Goal: Transaction & Acquisition: Purchase product/service

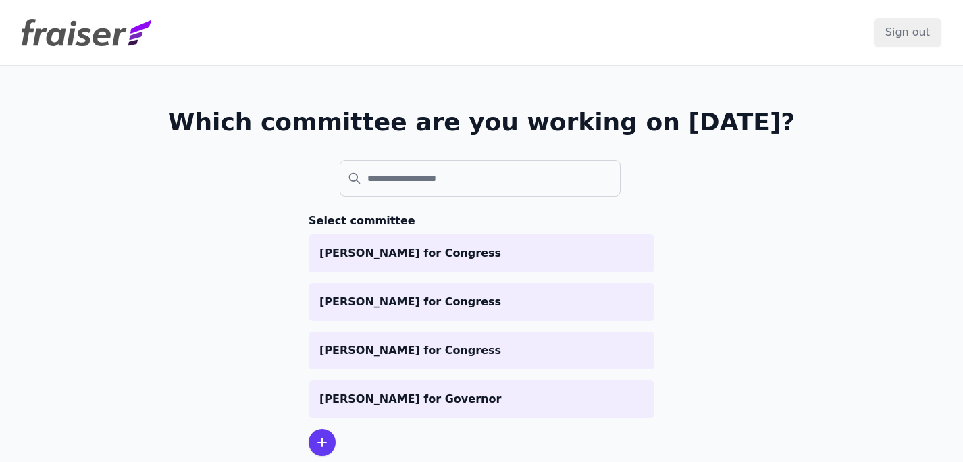
scroll to position [66, 0]
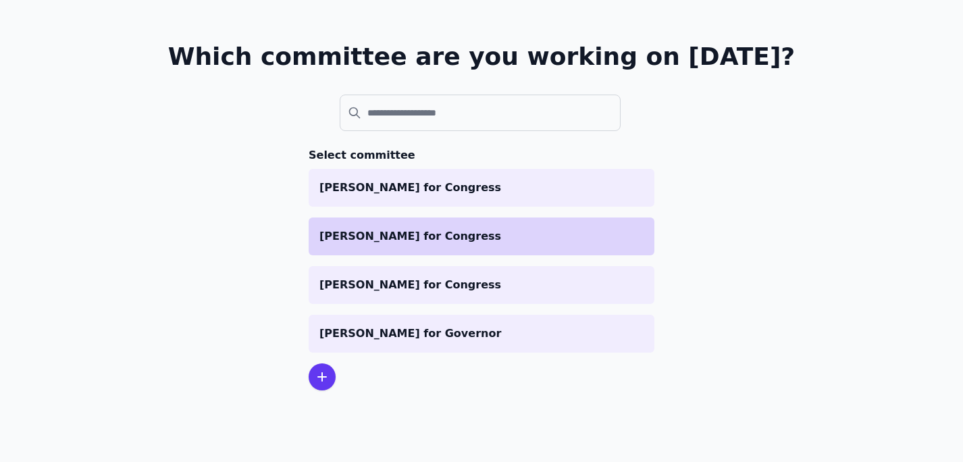
click at [440, 241] on p "[PERSON_NAME] for Congress" at bounding box center [482, 236] width 324 height 16
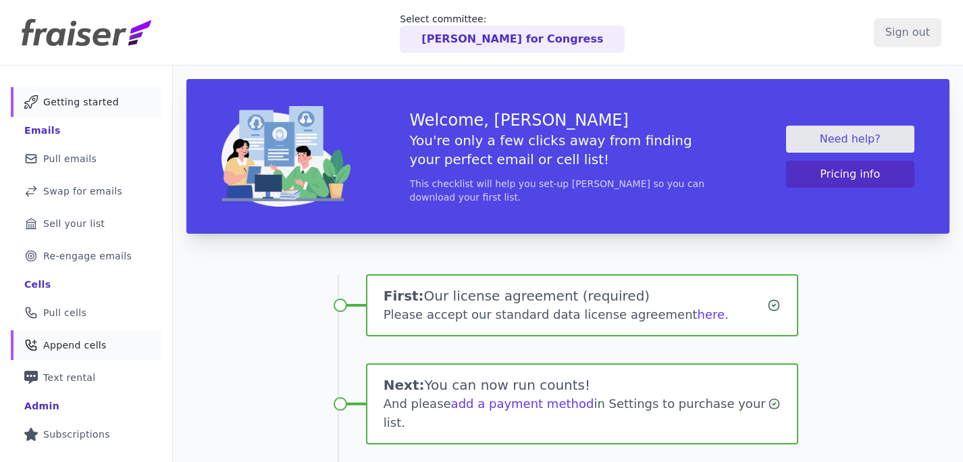
click at [91, 342] on span "Append cells" at bounding box center [75, 345] width 64 height 14
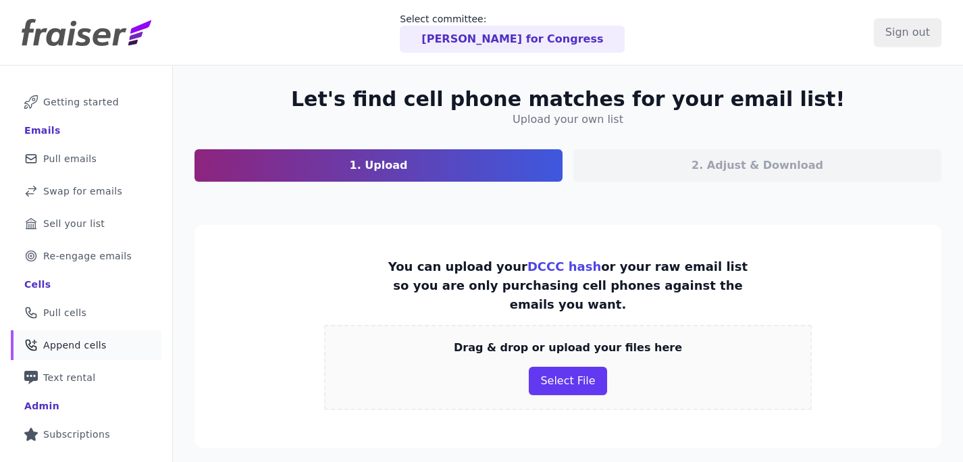
scroll to position [32, 0]
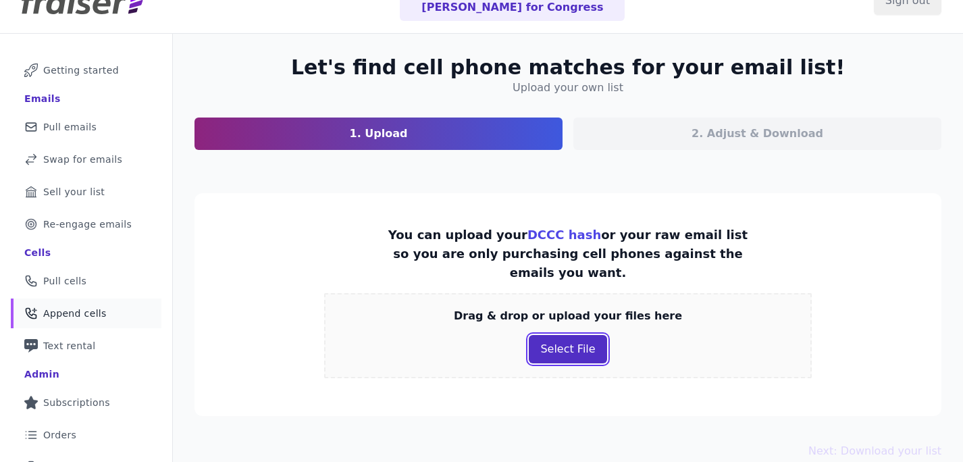
click at [569, 335] on button "Select File" at bounding box center [568, 349] width 78 height 28
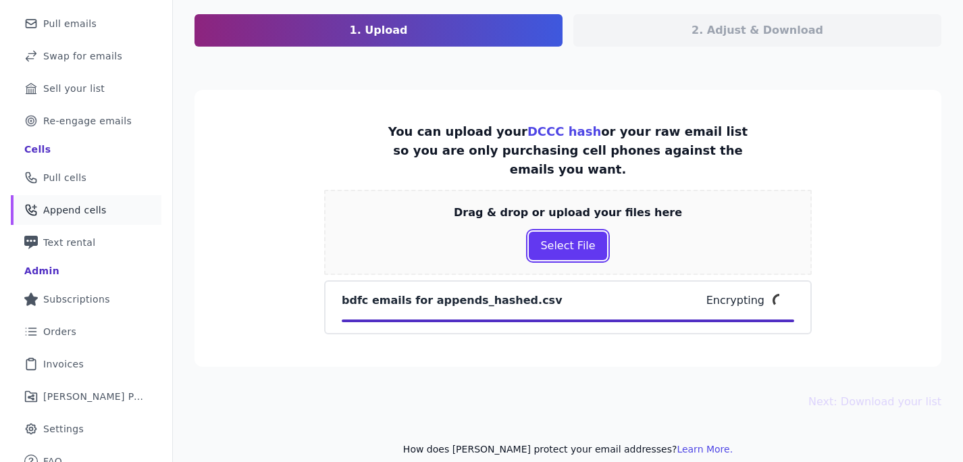
scroll to position [136, 0]
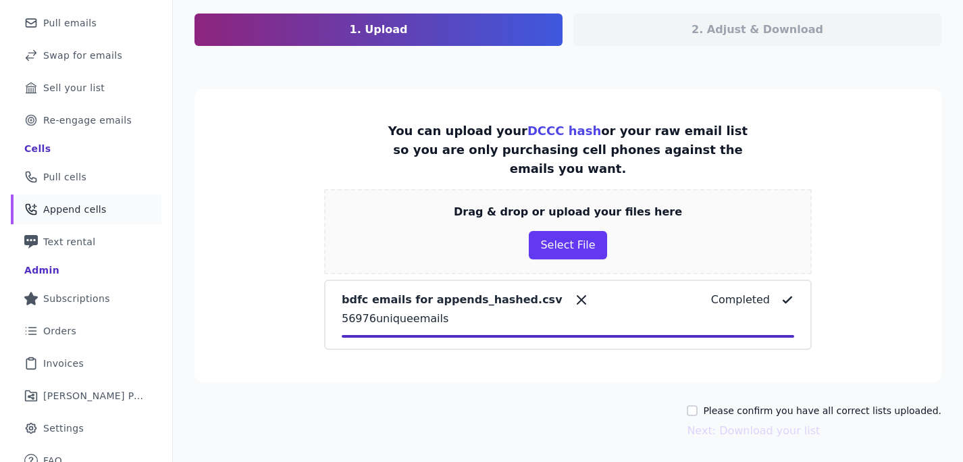
click at [769, 404] on label "Please confirm you have all correct lists uploaded." at bounding box center [822, 411] width 238 height 14
click at [698, 405] on input "Please confirm you have all correct lists uploaded." at bounding box center [692, 410] width 11 height 11
checkbox input "true"
click at [788, 423] on button "Next: Download your list" at bounding box center [753, 431] width 133 height 16
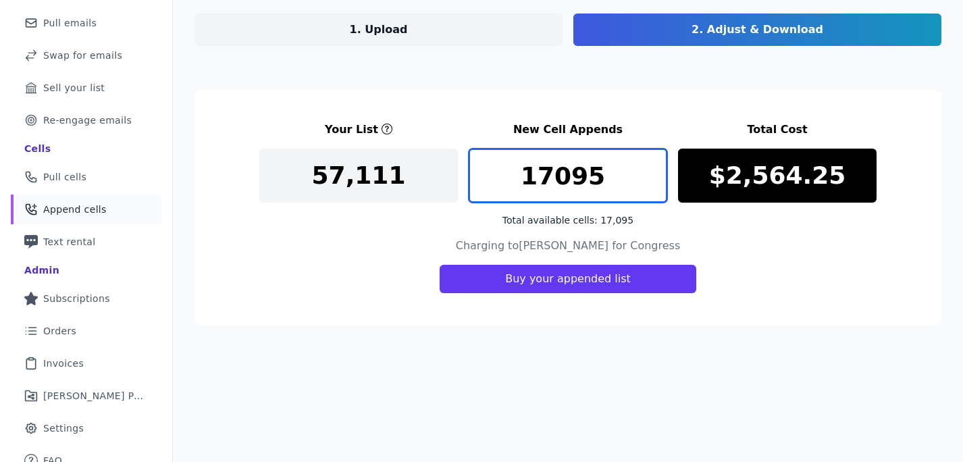
click at [601, 175] on input "17095" at bounding box center [568, 176] width 199 height 54
click at [551, 174] on input "17000" at bounding box center [568, 176] width 199 height 54
click at [564, 175] on input "16600" at bounding box center [568, 176] width 199 height 54
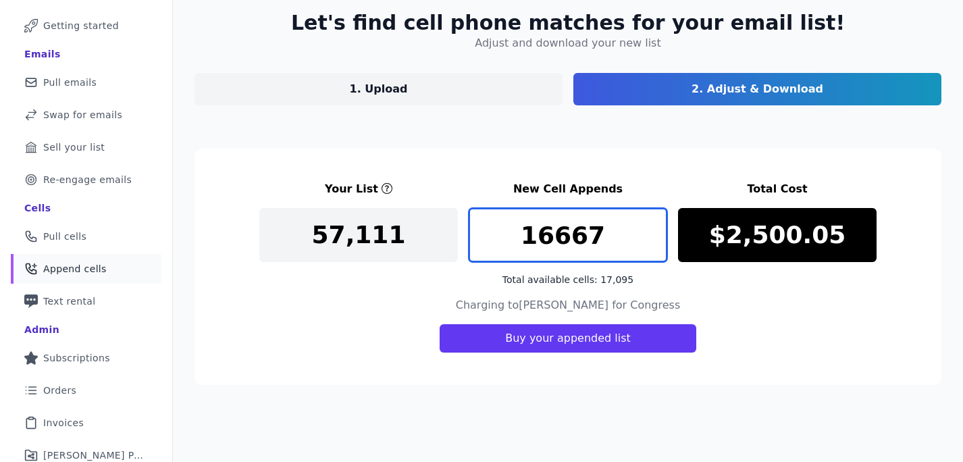
scroll to position [79, 0]
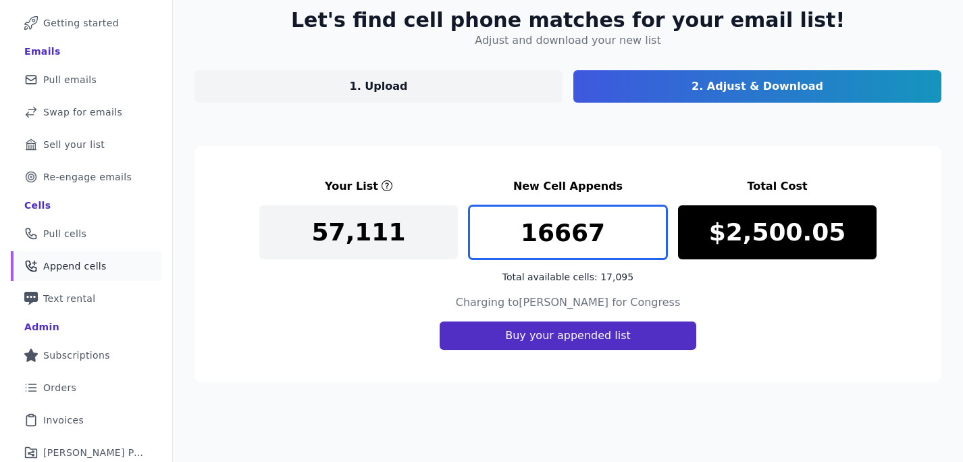
type input "16667"
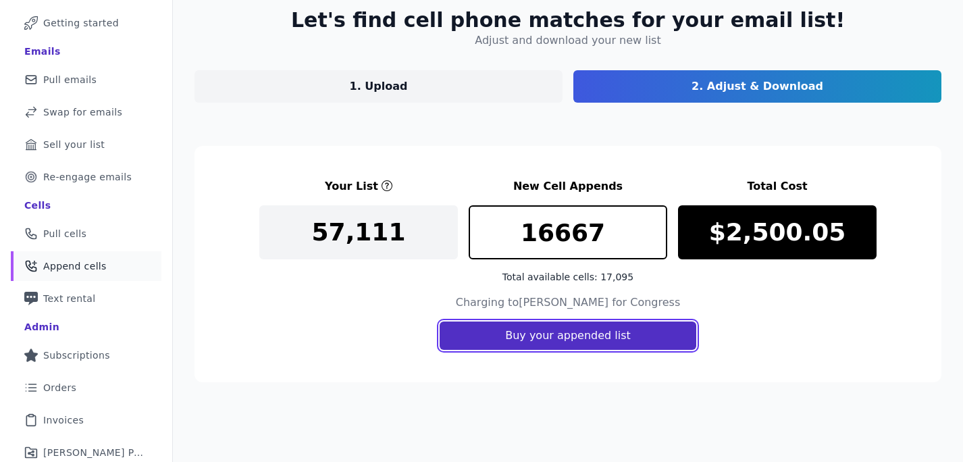
click at [616, 338] on button "Buy your appended list" at bounding box center [568, 336] width 257 height 28
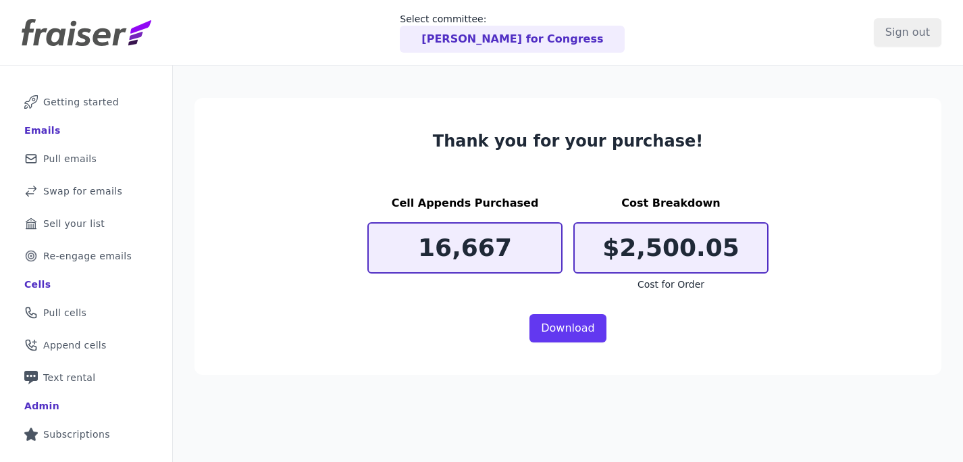
click at [575, 345] on section "Thank you for your purchase! Cell Appends Purchased 16,667 Cost Breakdown $2,50…" at bounding box center [568, 236] width 747 height 277
click at [578, 326] on link "Download" at bounding box center [568, 328] width 77 height 28
click at [95, 41] on img at bounding box center [87, 32] width 130 height 27
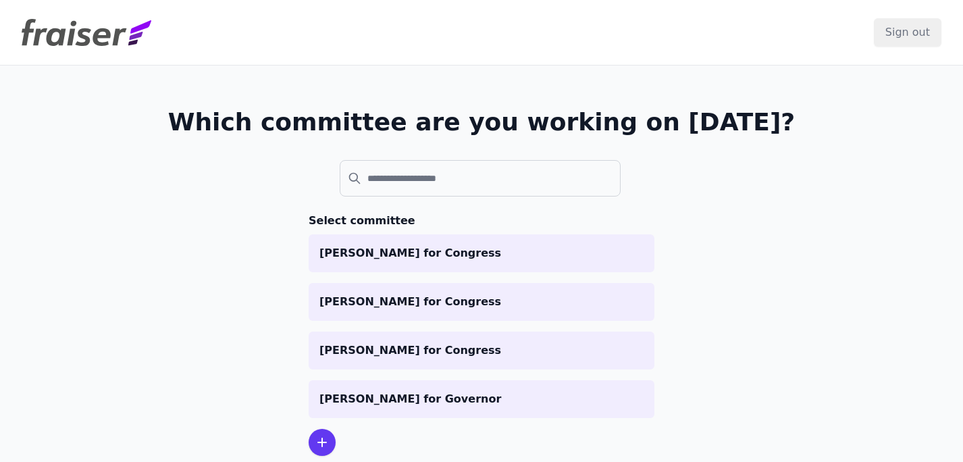
scroll to position [66, 0]
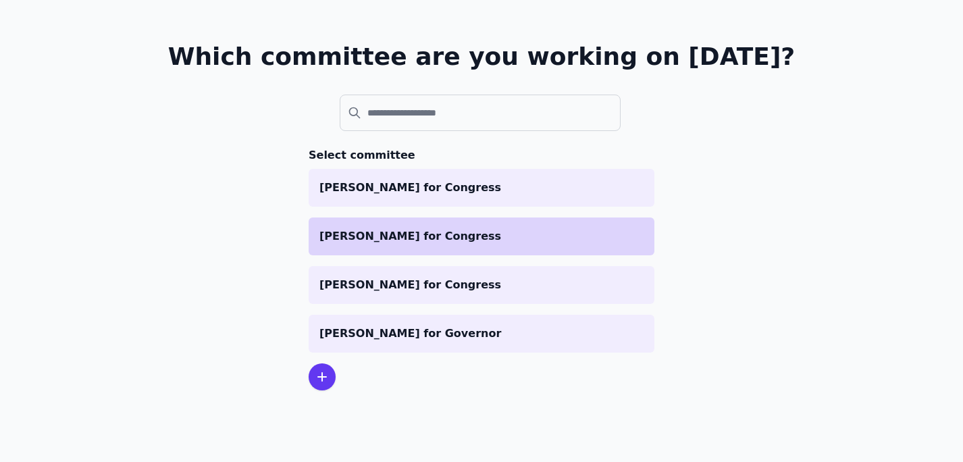
click at [427, 245] on li "[PERSON_NAME] for Congress" at bounding box center [482, 237] width 346 height 38
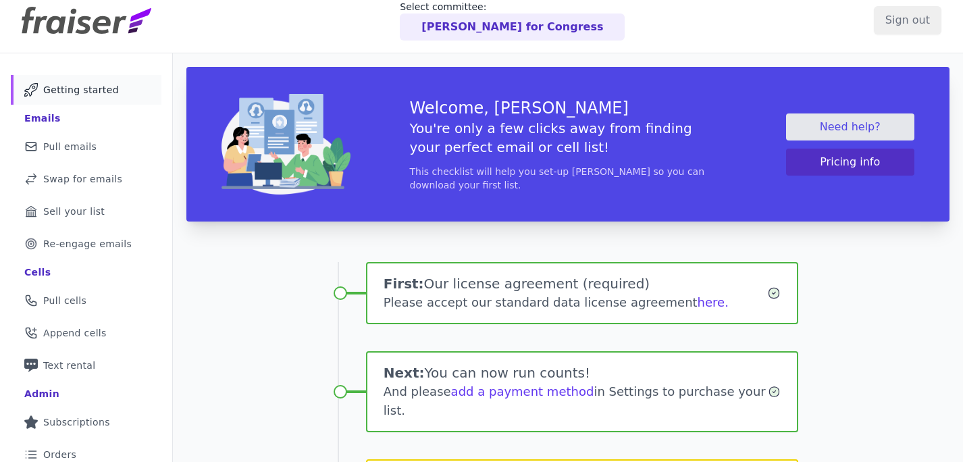
scroll to position [18, 0]
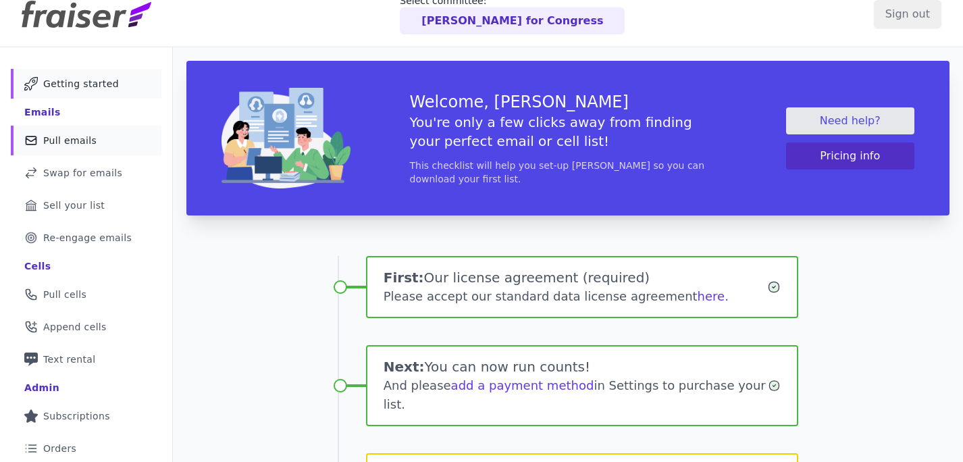
click at [75, 138] on span "Pull emails" at bounding box center [69, 141] width 53 height 14
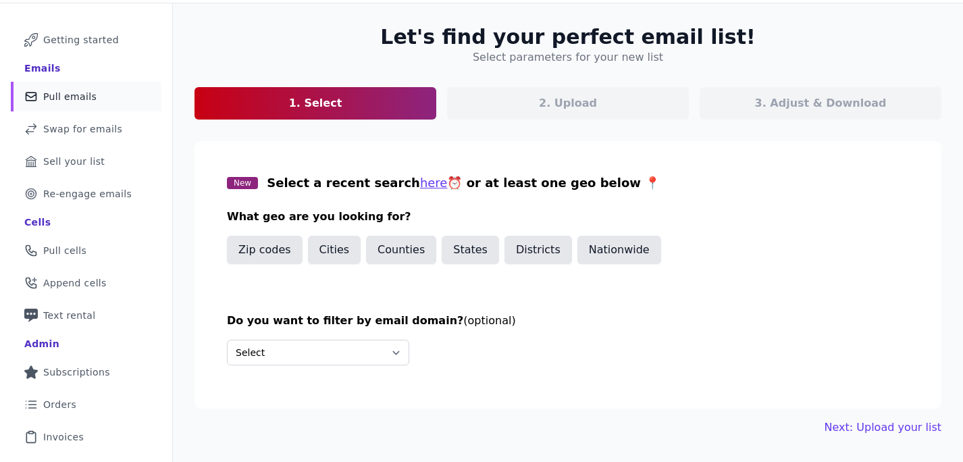
scroll to position [69, 0]
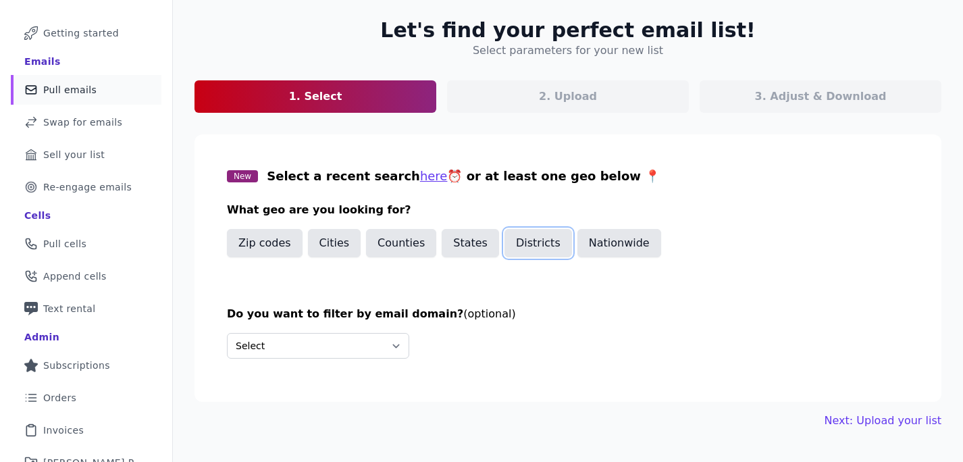
click at [524, 241] on button "Districts" at bounding box center [539, 243] width 68 height 28
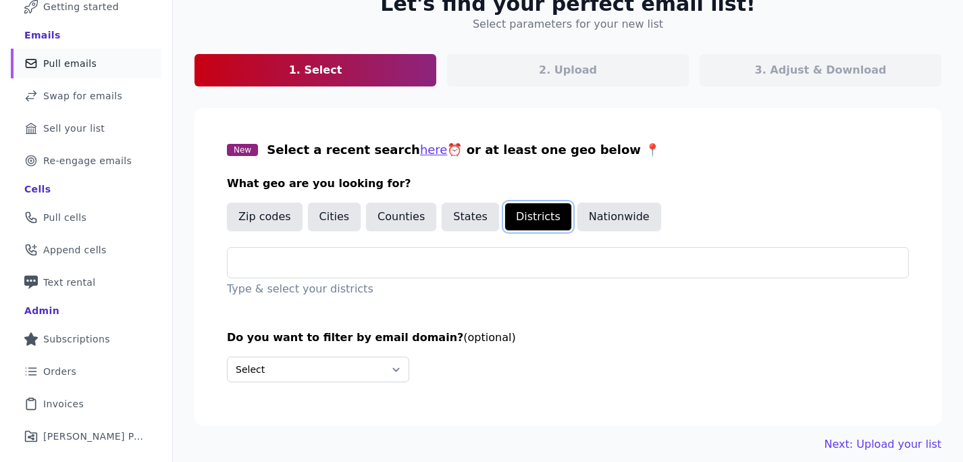
scroll to position [118, 0]
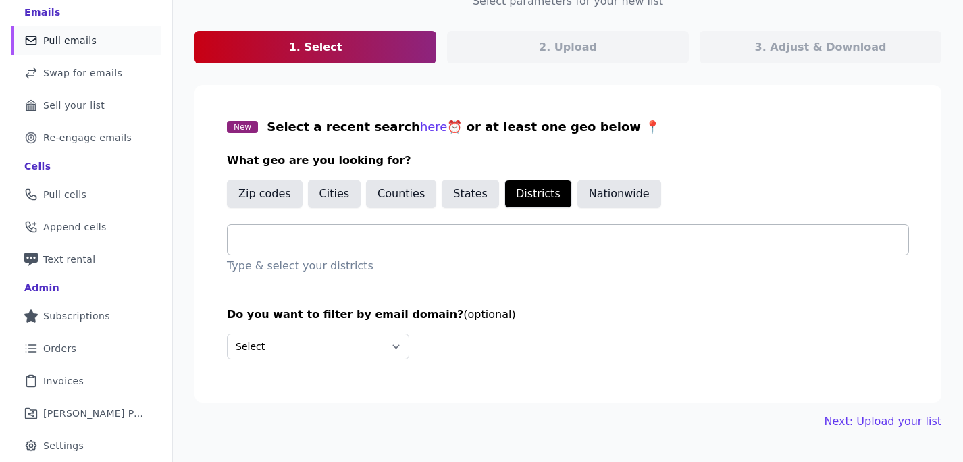
click at [445, 243] on input "text" at bounding box center [573, 240] width 670 height 16
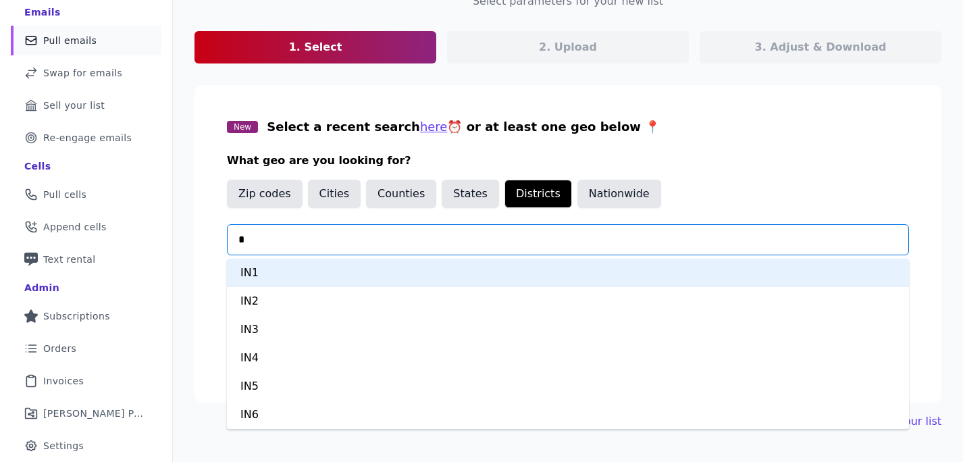
type input "**"
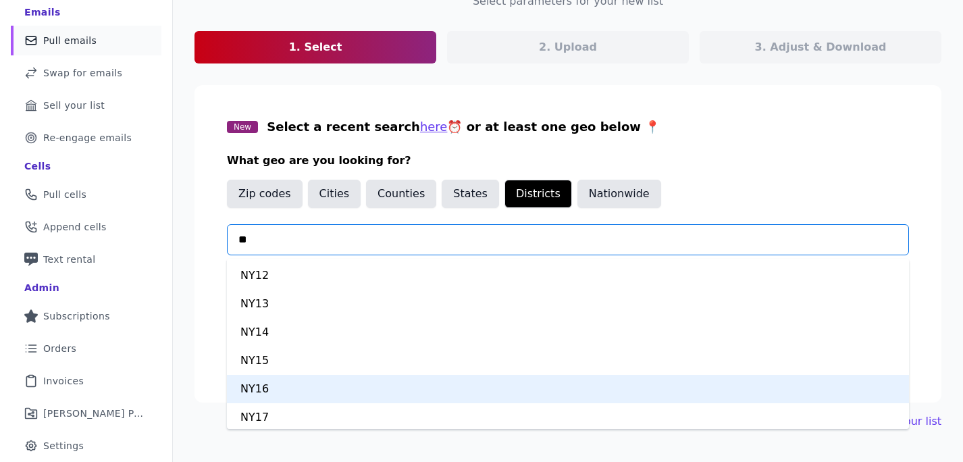
scroll to position [85, 0]
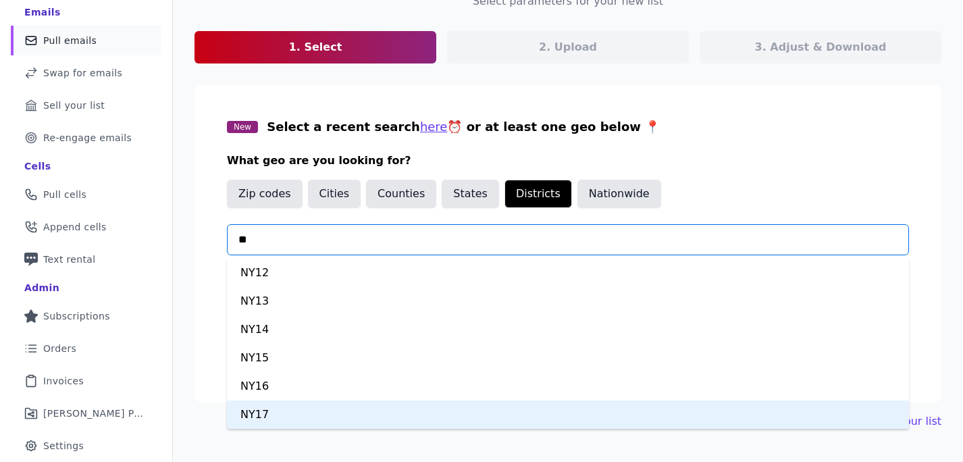
click at [270, 415] on div "NY17" at bounding box center [568, 415] width 682 height 28
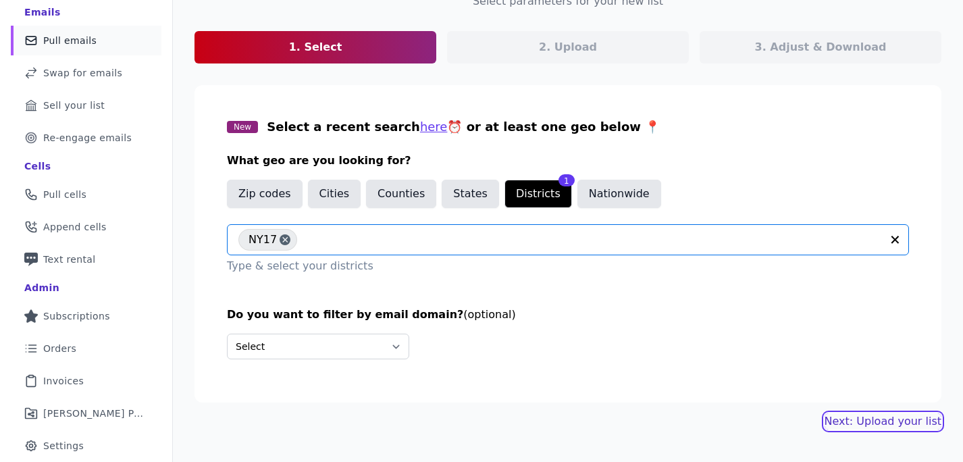
click at [894, 421] on link "Next: Upload your list" at bounding box center [883, 421] width 117 height 16
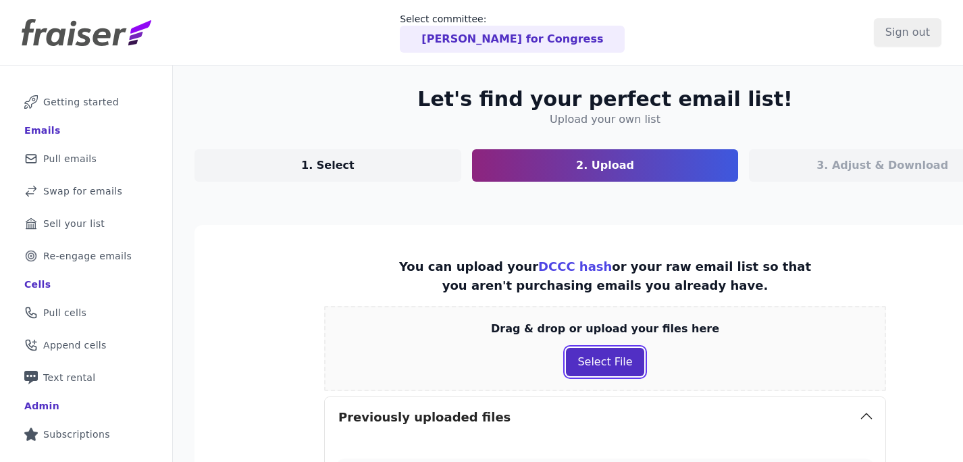
click at [566, 361] on button "Select File" at bounding box center [605, 362] width 78 height 28
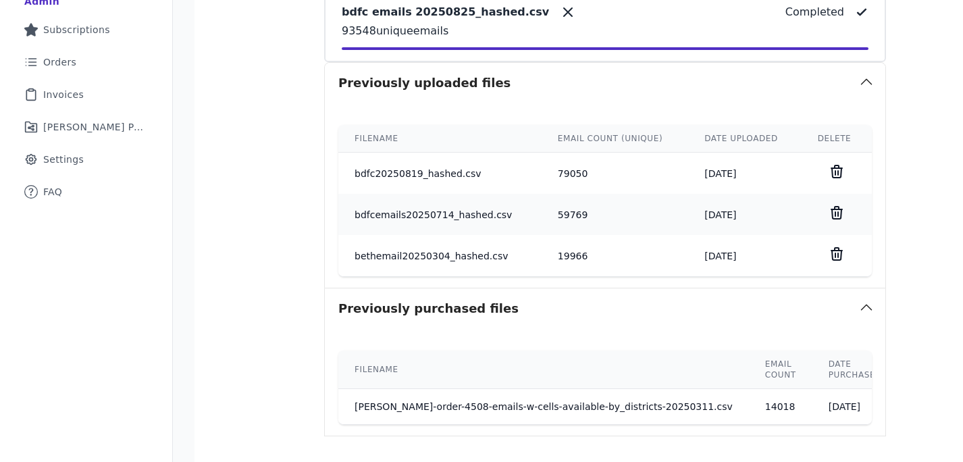
scroll to position [536, 0]
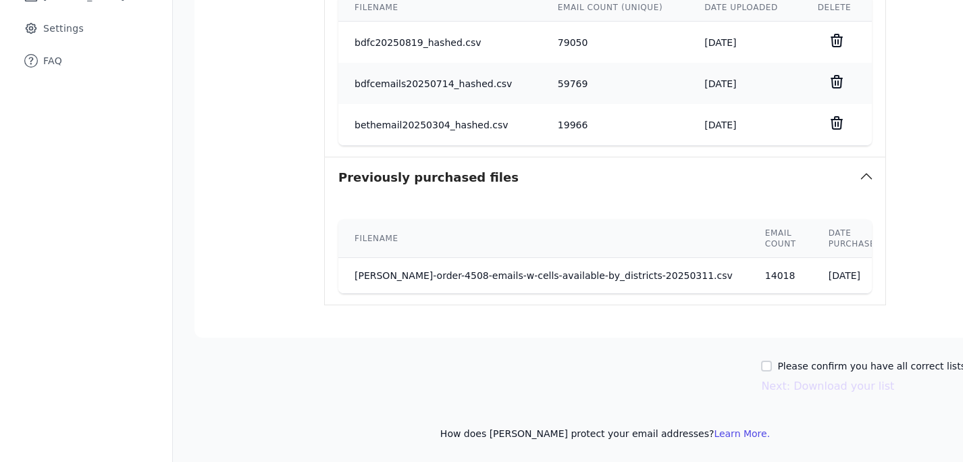
click at [824, 363] on label "Please confirm you have all correct lists uploaded." at bounding box center [897, 366] width 238 height 14
click at [772, 363] on input "Please confirm you have all correct lists uploaded." at bounding box center [766, 366] width 11 height 11
checkbox input "true"
click at [809, 390] on button "Next: Download your list" at bounding box center [827, 386] width 133 height 16
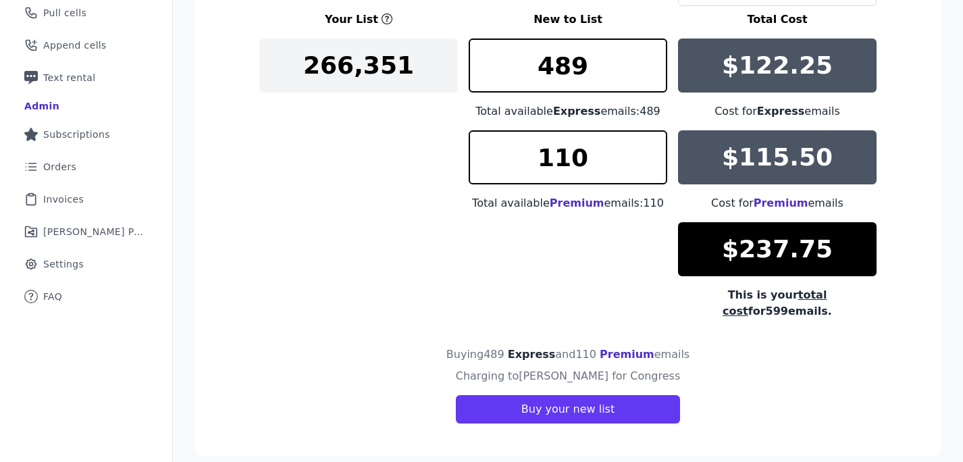
scroll to position [151, 0]
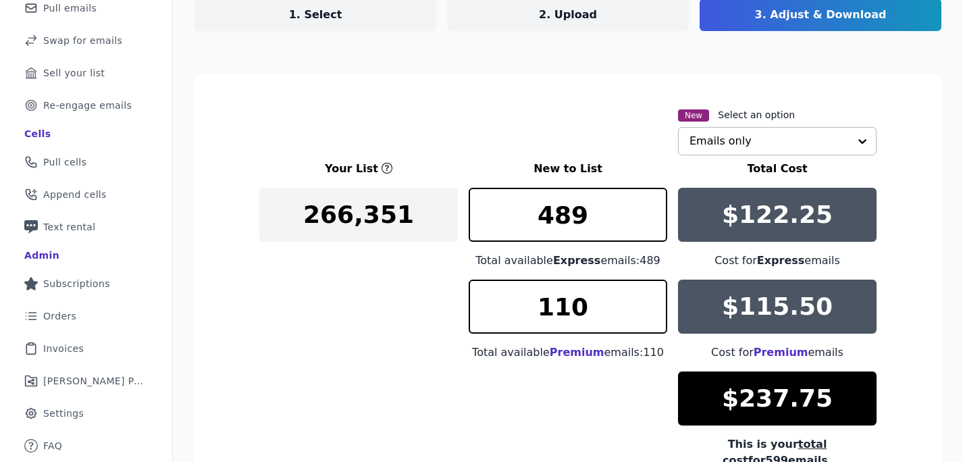
click at [803, 133] on input "text" at bounding box center [769, 141] width 159 height 27
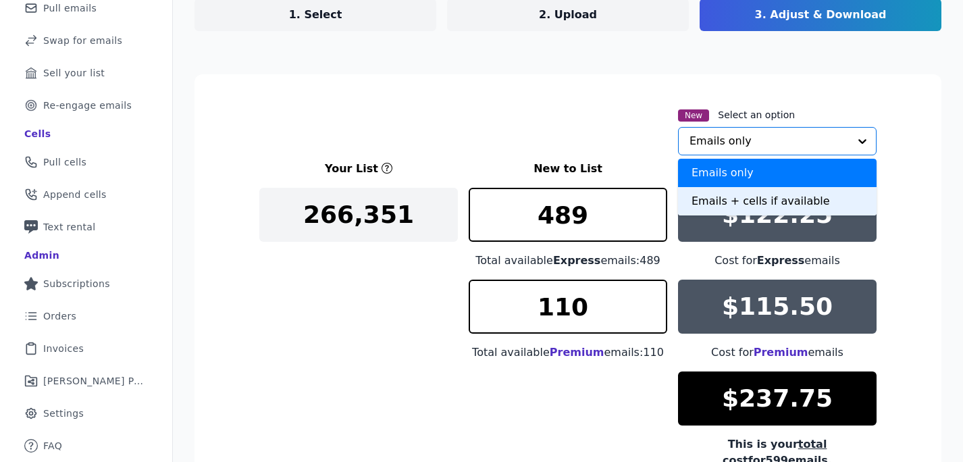
click at [782, 197] on div "Emails + cells if available" at bounding box center [777, 201] width 199 height 28
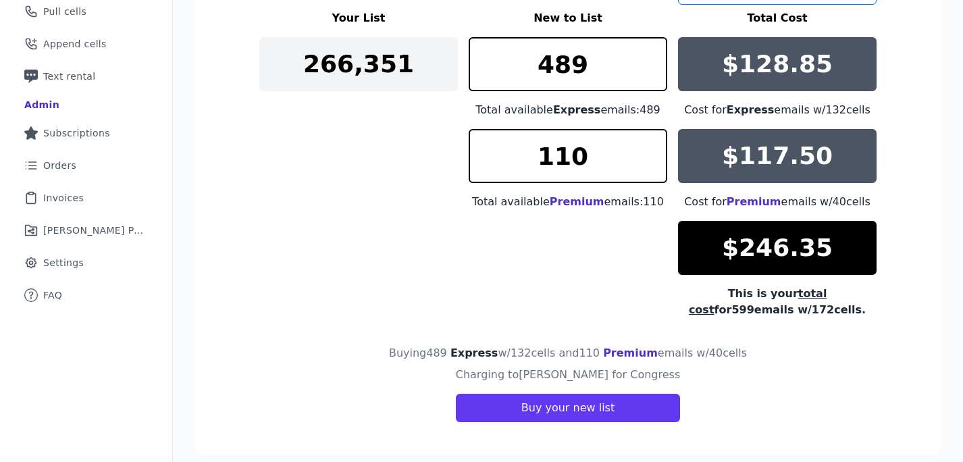
scroll to position [316, 0]
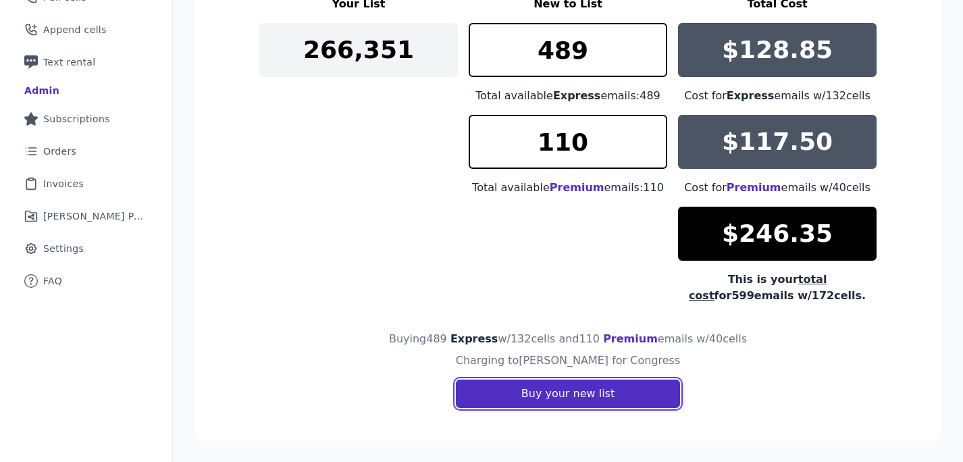
click at [625, 391] on button "Buy your new list" at bounding box center [568, 394] width 224 height 28
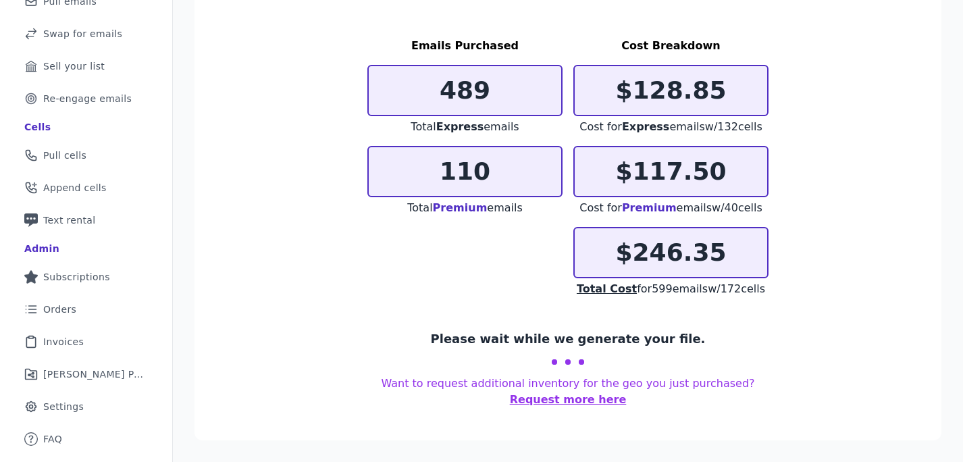
scroll to position [149, 0]
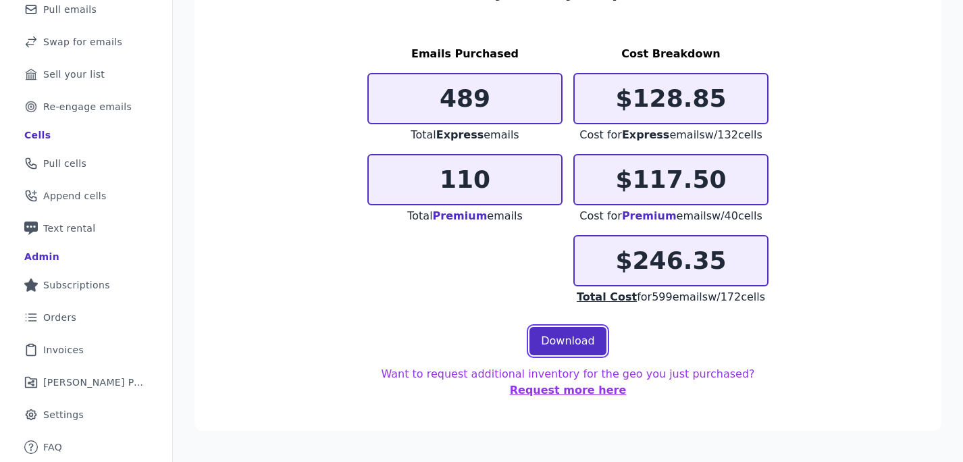
click at [576, 335] on link "Download" at bounding box center [568, 341] width 77 height 28
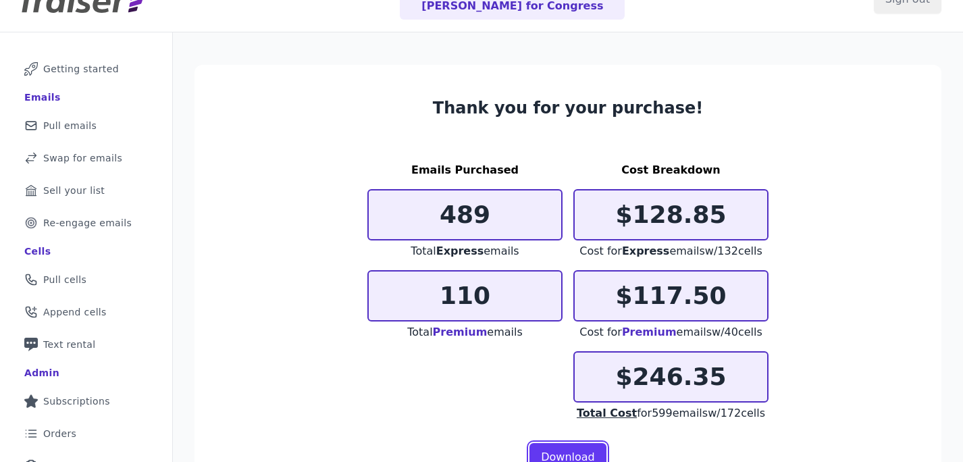
scroll to position [0, 0]
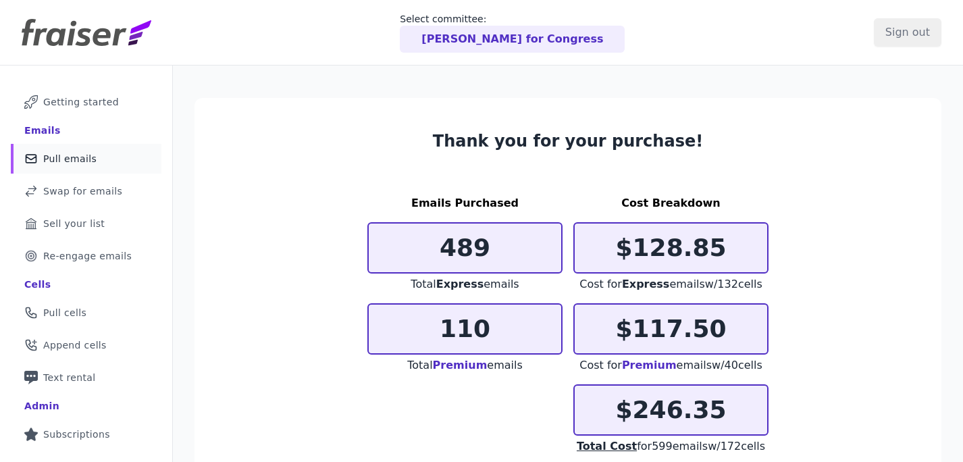
click at [80, 153] on span "Pull emails" at bounding box center [69, 159] width 53 height 14
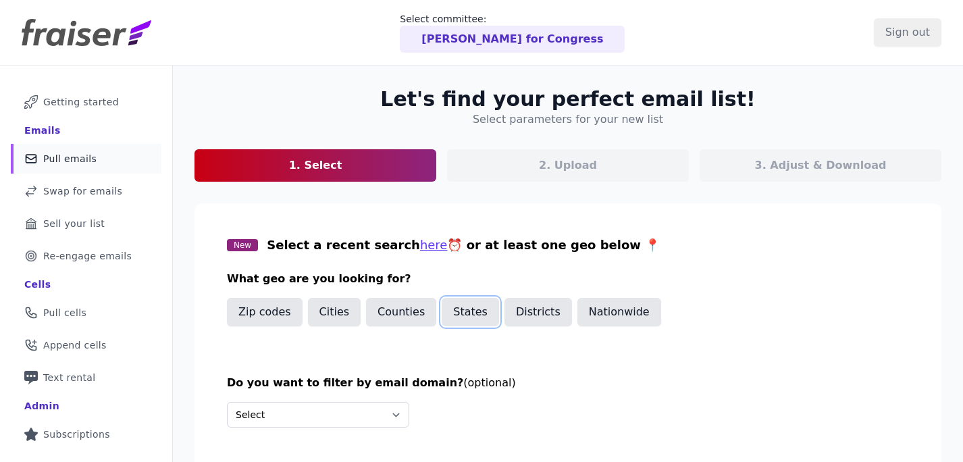
click at [463, 313] on button "States" at bounding box center [470, 312] width 57 height 28
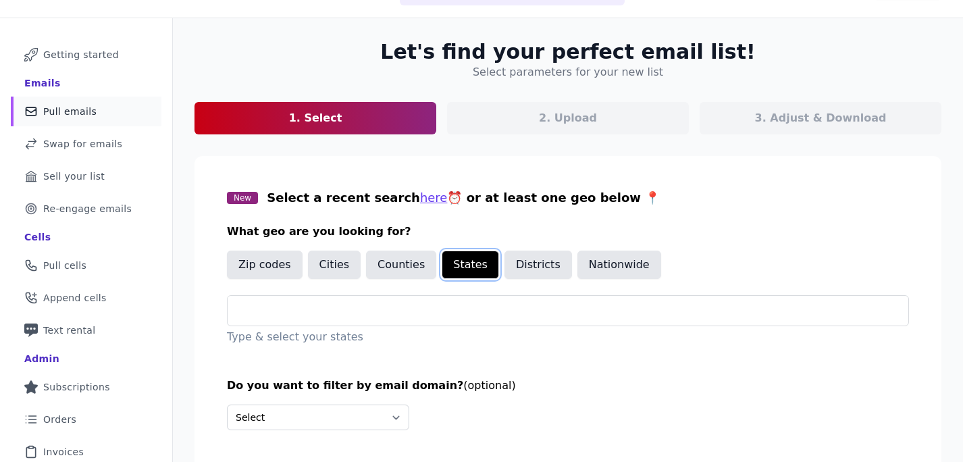
scroll to position [126, 0]
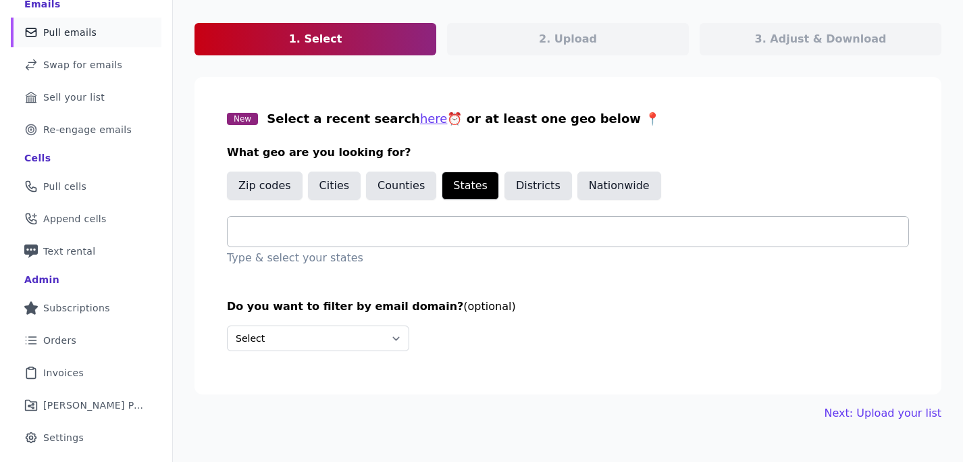
click at [388, 221] on div at bounding box center [573, 232] width 670 height 30
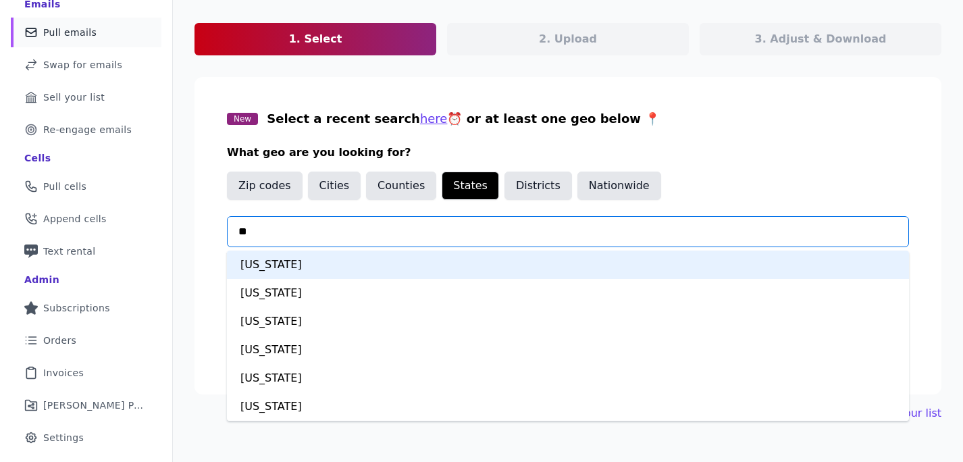
type input "***"
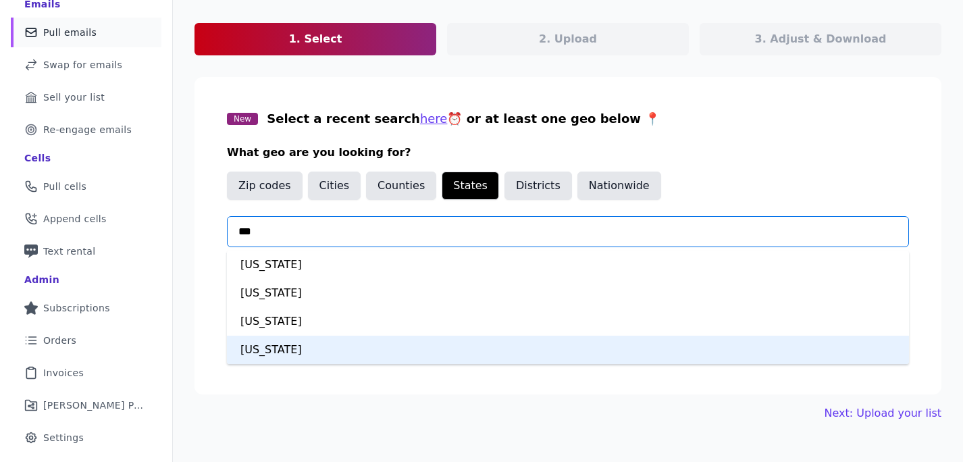
click at [300, 347] on div "New York" at bounding box center [568, 350] width 682 height 28
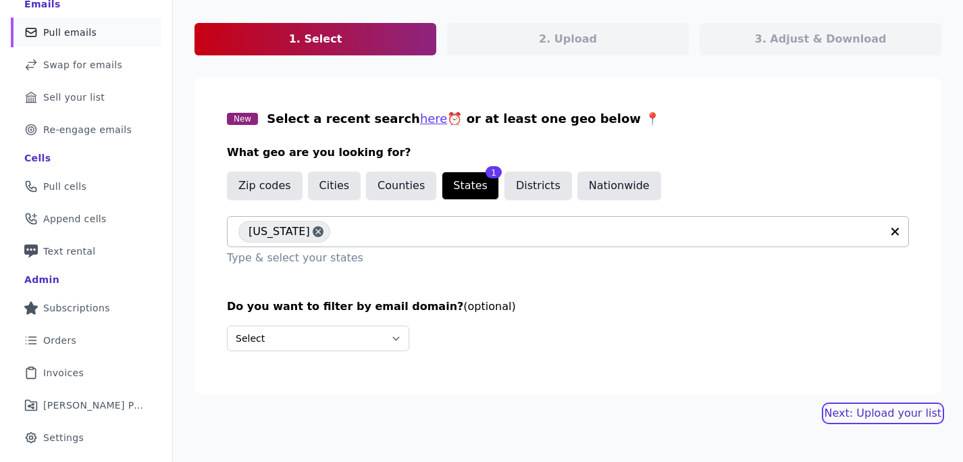
click at [885, 415] on link "Next: Upload your list" at bounding box center [883, 413] width 117 height 16
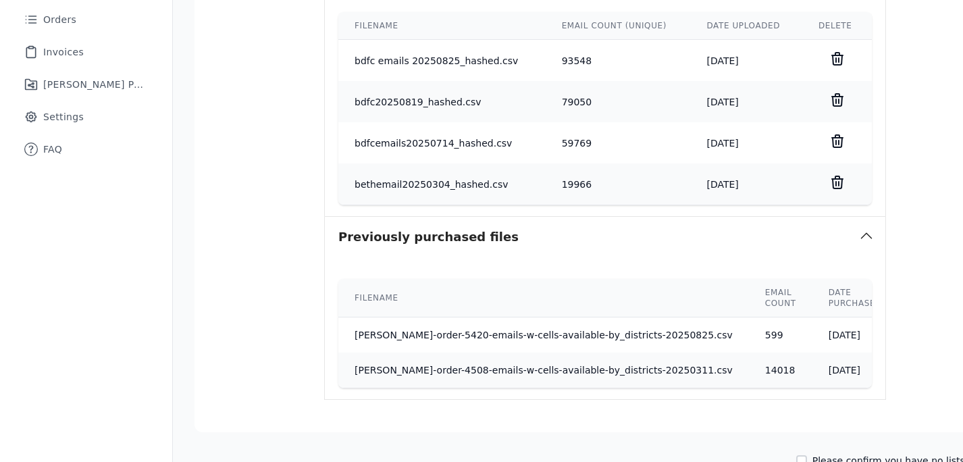
scroll to position [542, 0]
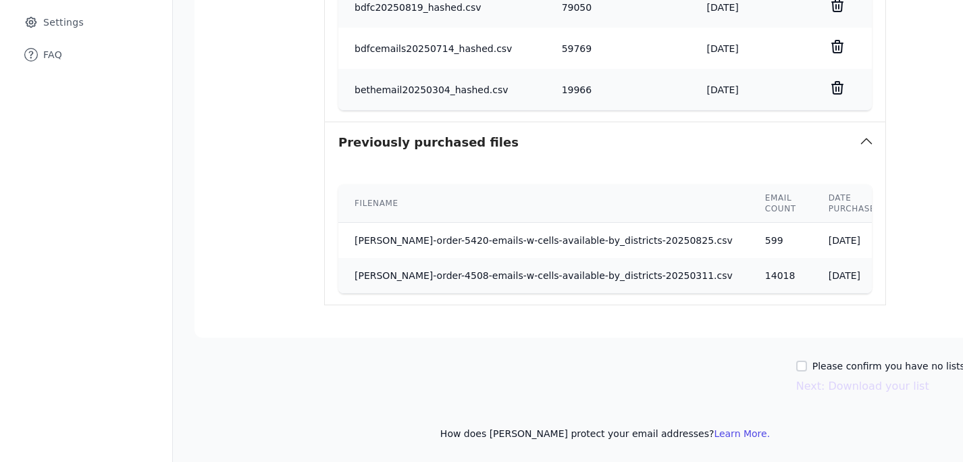
click at [796, 367] on div "Please confirm you have no lists to upload." at bounding box center [906, 366] width 220 height 14
click at [796, 365] on input "Please confirm you have no lists to upload." at bounding box center [801, 366] width 11 height 11
checkbox input "true"
click at [796, 385] on button "Next: Download your list" at bounding box center [862, 386] width 133 height 16
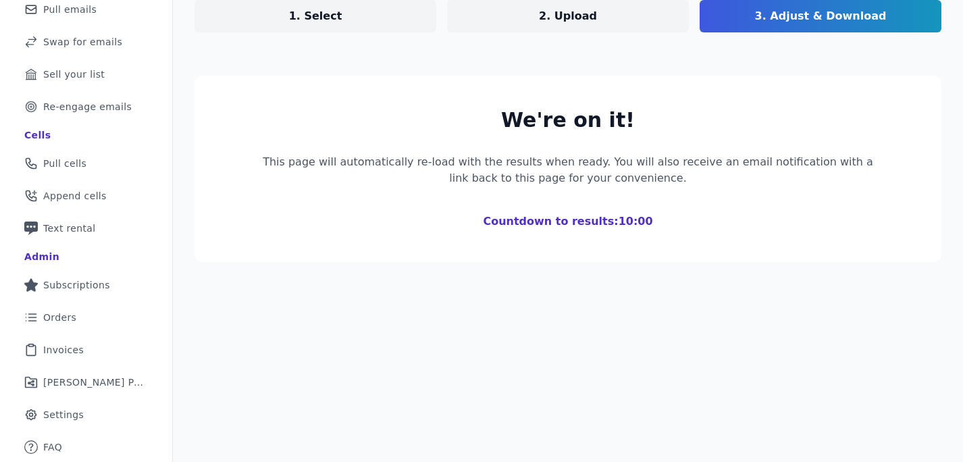
scroll to position [149, 0]
click at [678, 241] on section "We're on it! This page will automatically re-load with the results when ready. …" at bounding box center [568, 169] width 747 height 186
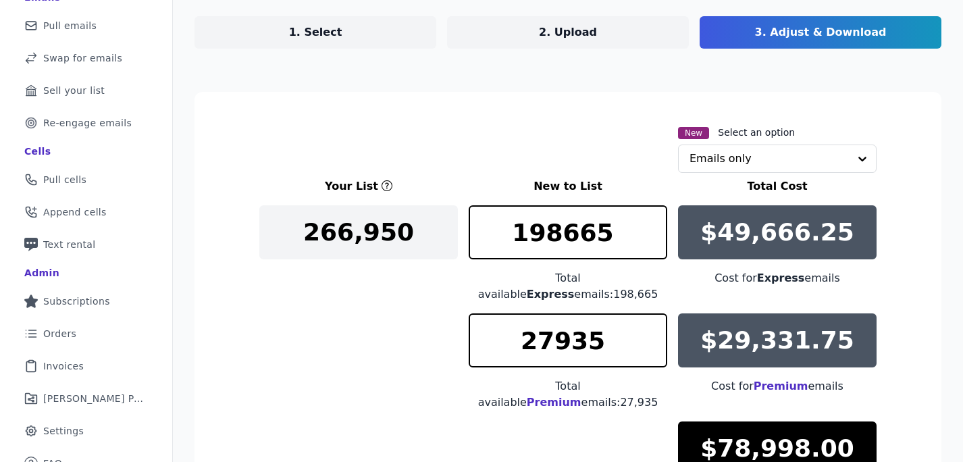
scroll to position [156, 0]
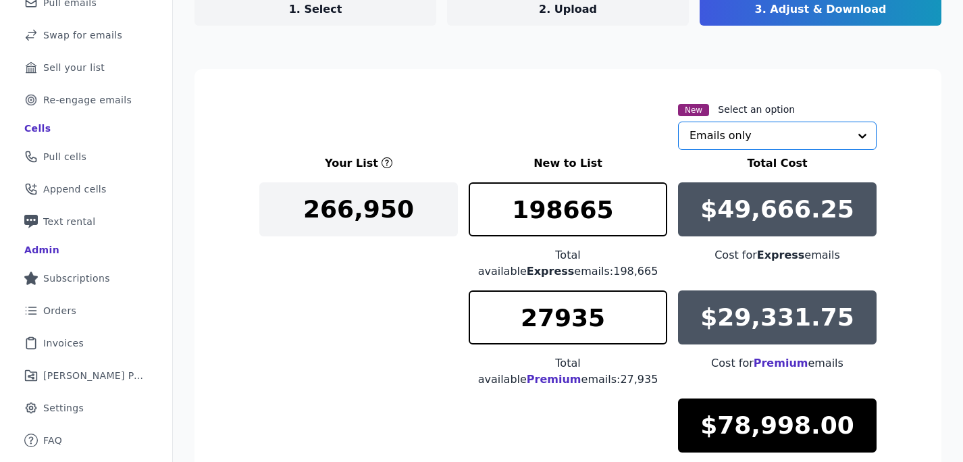
click at [776, 138] on input "text" at bounding box center [769, 135] width 159 height 27
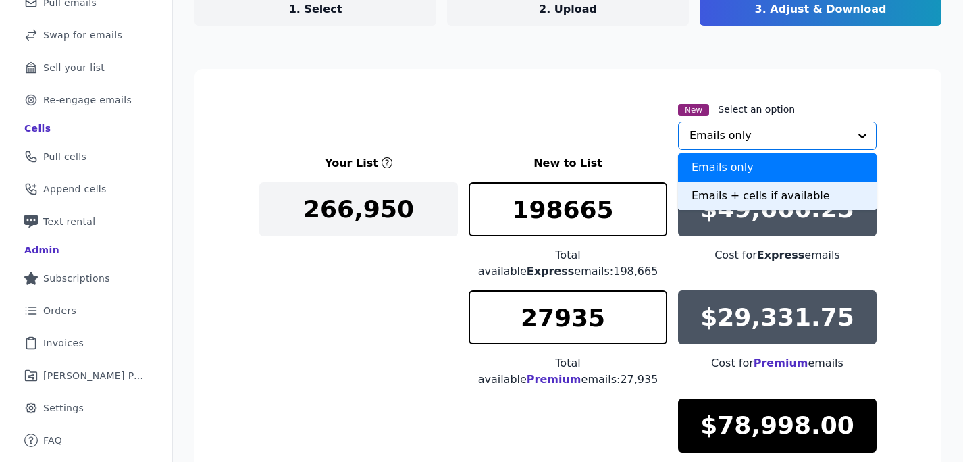
click at [752, 193] on div "Emails + cells if available" at bounding box center [777, 196] width 199 height 28
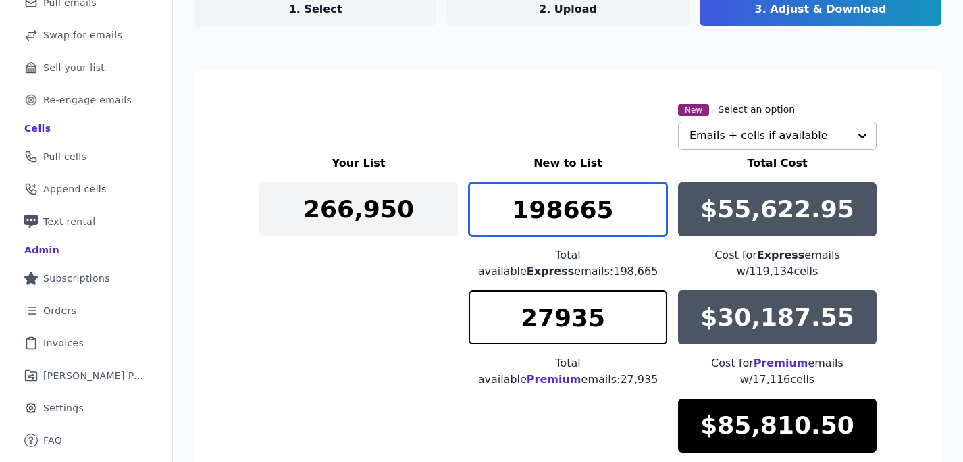
click at [624, 211] on input "198665" at bounding box center [568, 209] width 199 height 54
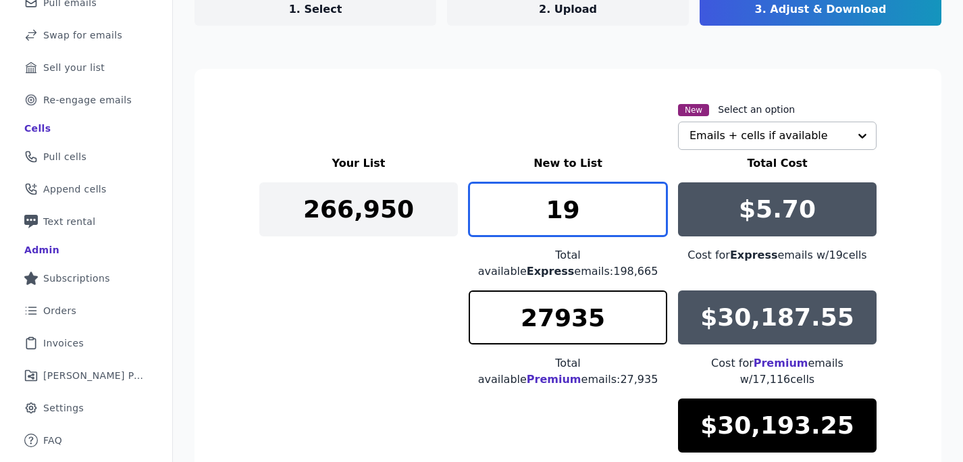
type input "1"
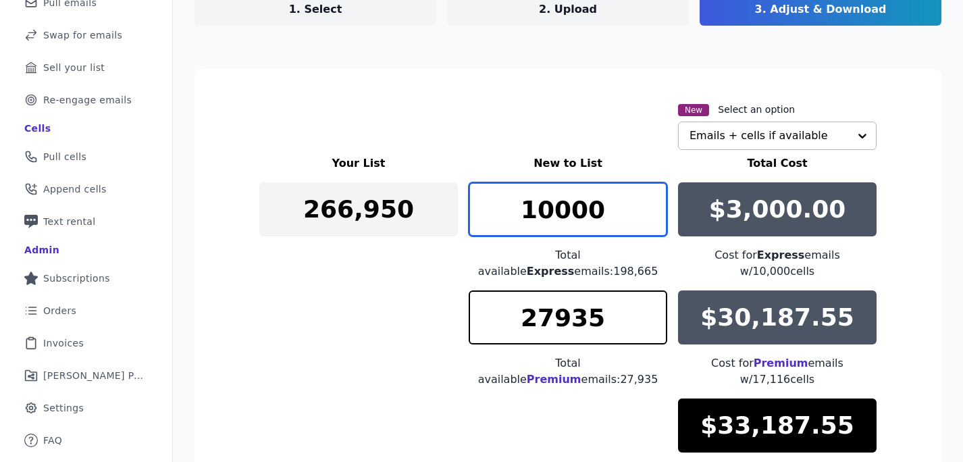
type input "10000"
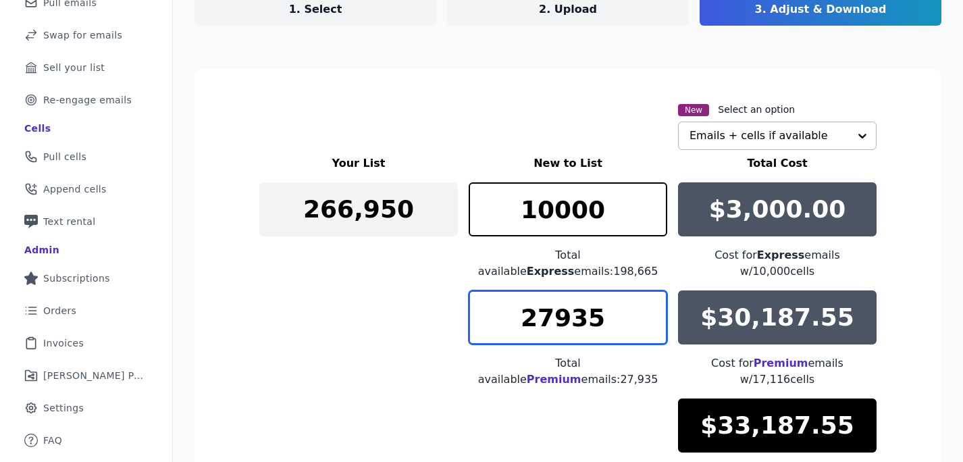
drag, startPoint x: 620, startPoint y: 303, endPoint x: 522, endPoint y: 303, distance: 98.0
click at [522, 303] on input "27935" at bounding box center [568, 317] width 199 height 54
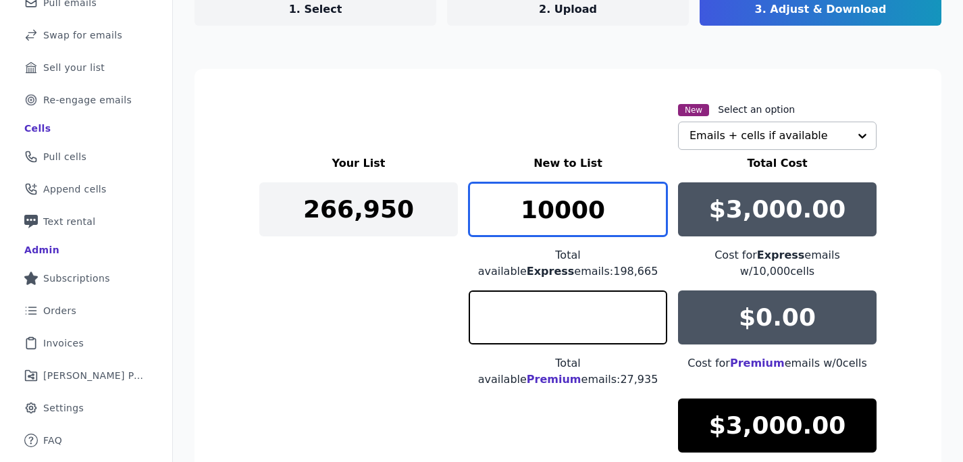
type input "0"
click at [593, 222] on input "10000" at bounding box center [568, 209] width 199 height 54
click at [553, 213] on input "10000" at bounding box center [568, 209] width 199 height 54
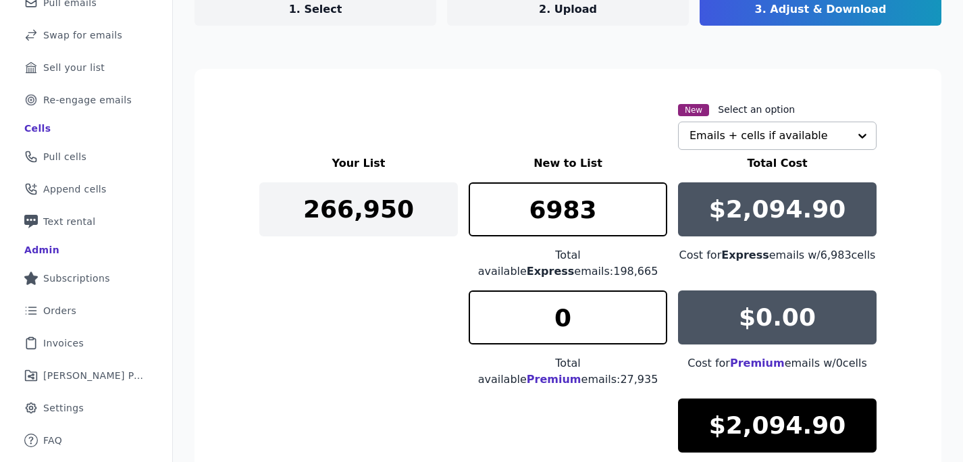
click at [932, 278] on section "New Select an option Emails + cells if available Your List New to List Total Co…" at bounding box center [568, 359] width 747 height 580
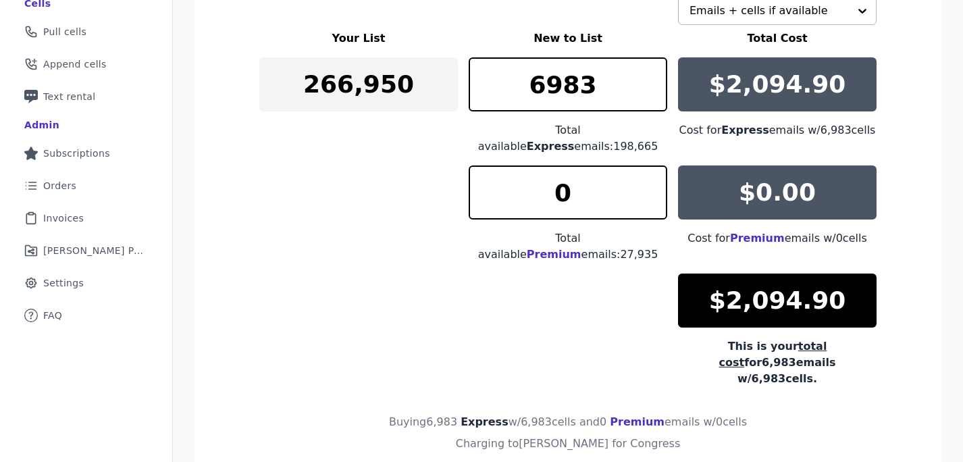
scroll to position [290, 0]
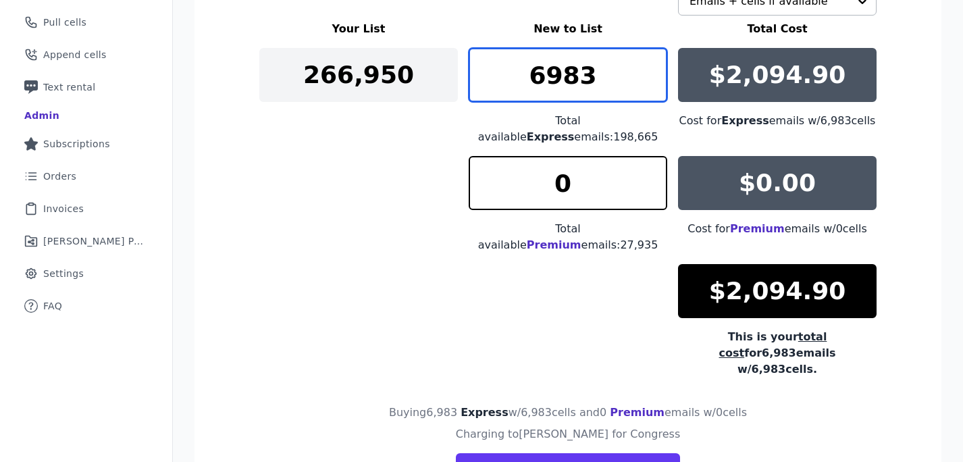
click at [620, 83] on input "6983" at bounding box center [568, 75] width 199 height 54
type input "6984"
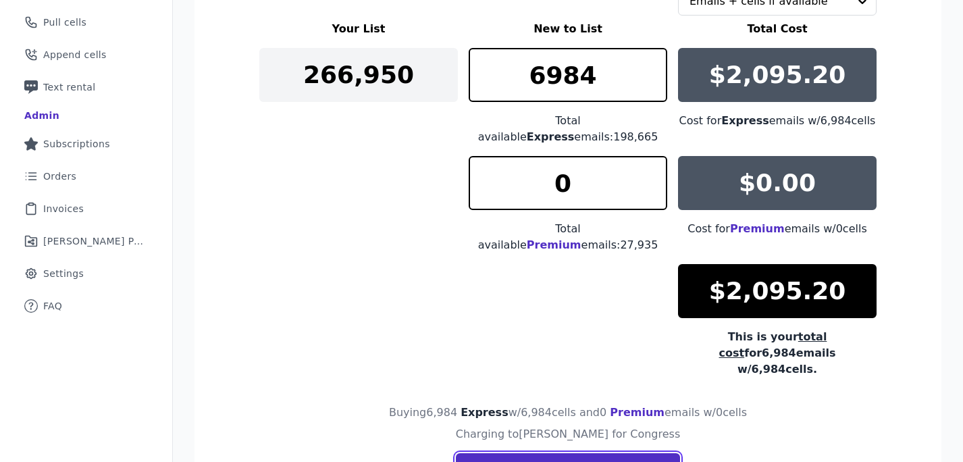
click at [619, 453] on button "Buy your new list" at bounding box center [568, 467] width 224 height 28
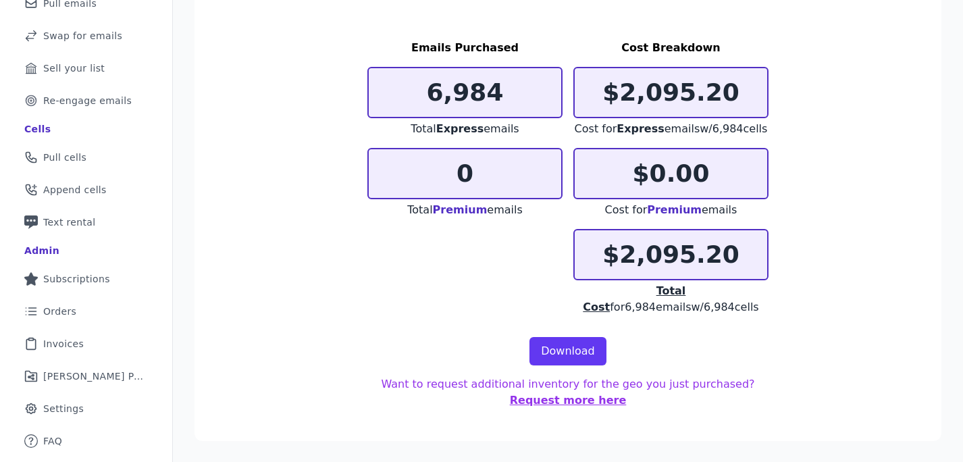
scroll to position [156, 0]
click at [577, 349] on link "Download" at bounding box center [568, 350] width 77 height 28
